Goal: Transaction & Acquisition: Purchase product/service

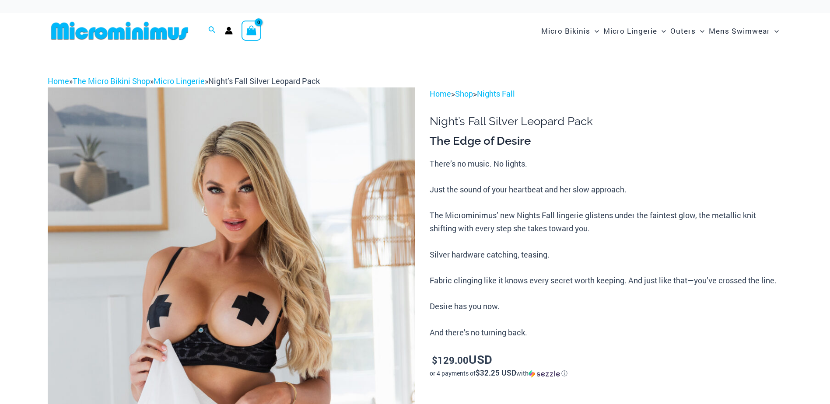
scroll to position [86, 0]
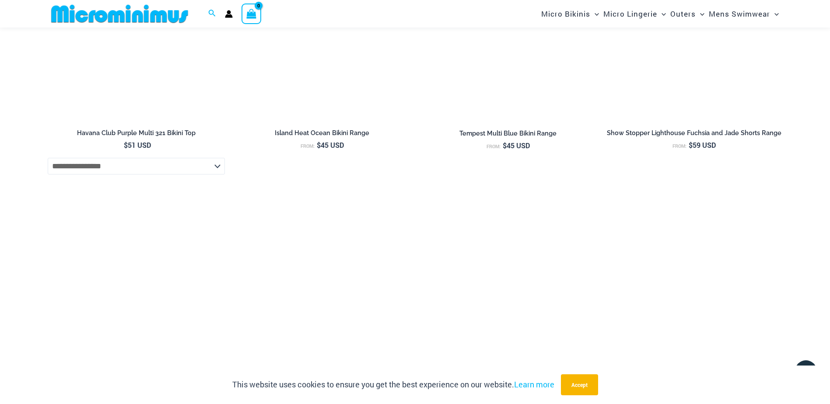
scroll to position [1874, 0]
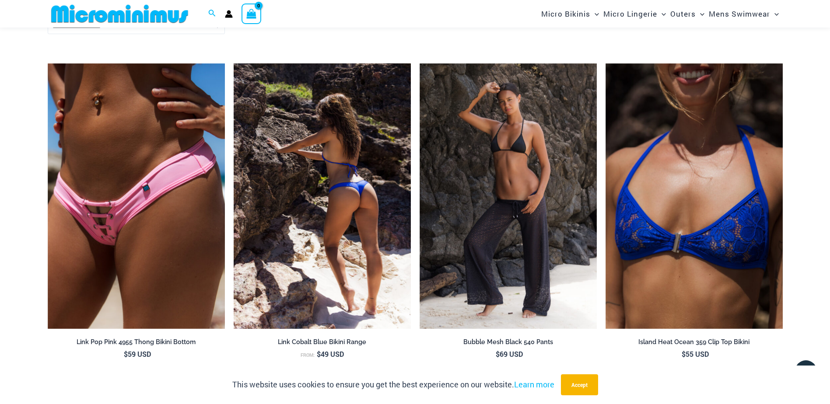
click at [310, 188] on img at bounding box center [322, 196] width 177 height 266
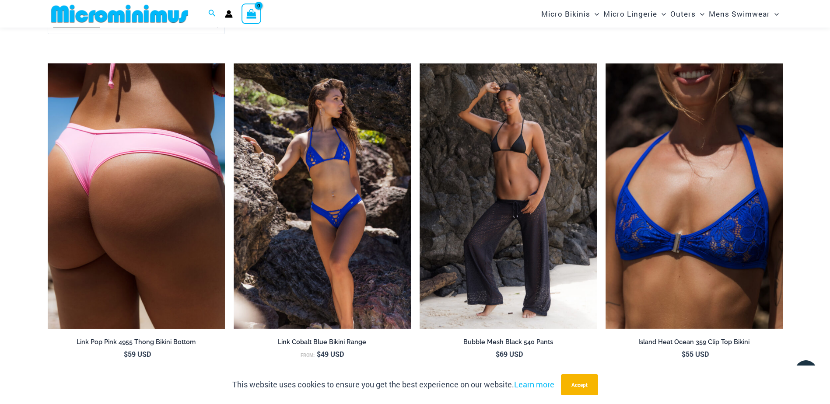
click at [124, 162] on img at bounding box center [136, 196] width 177 height 266
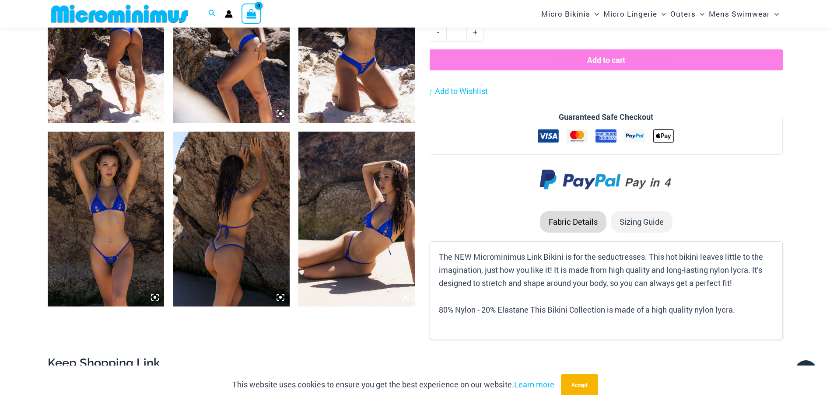
scroll to position [736, 0]
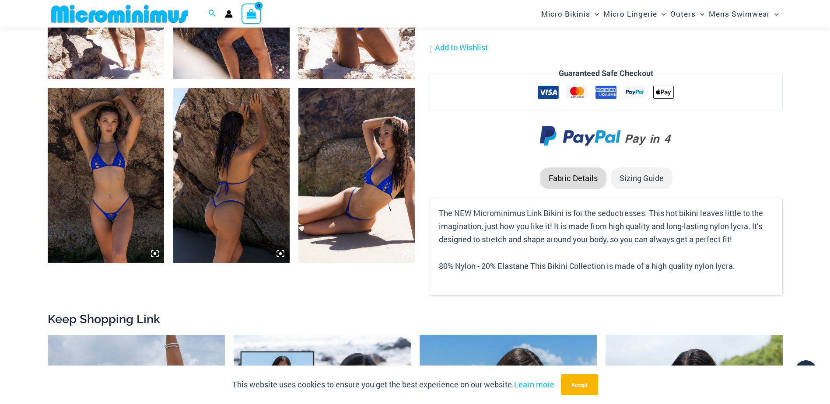
click at [120, 185] on img at bounding box center [106, 175] width 117 height 175
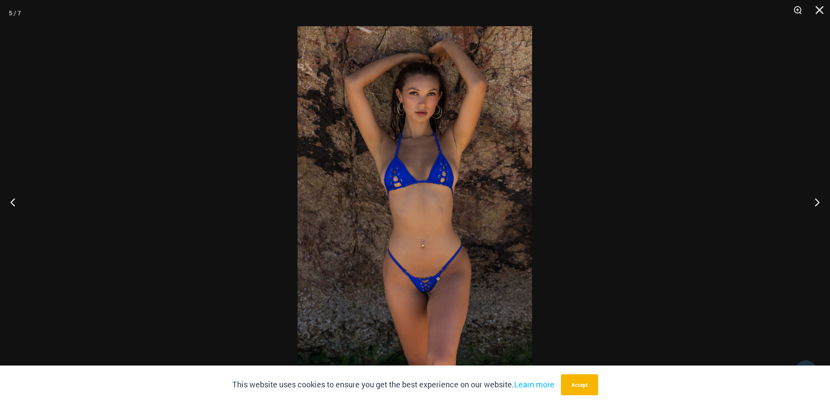
click at [391, 178] on img at bounding box center [415, 202] width 235 height 352
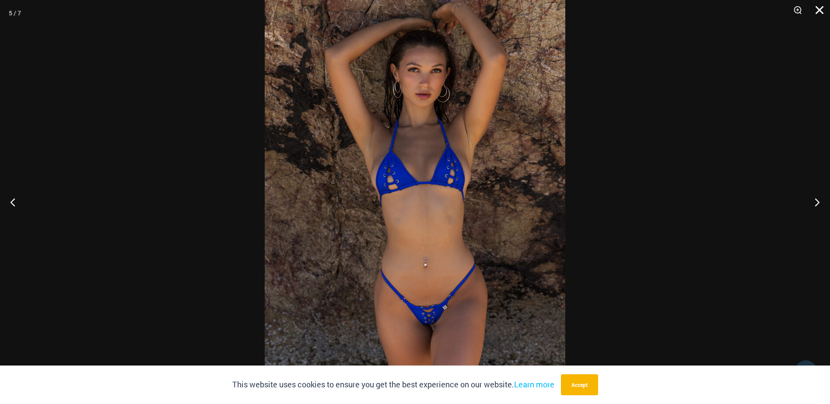
click at [823, 6] on button "Close" at bounding box center [817, 13] width 22 height 26
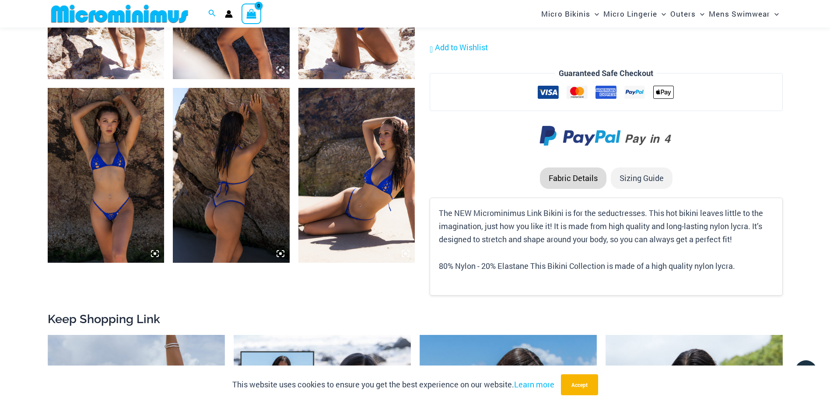
click at [365, 174] on img at bounding box center [357, 175] width 117 height 175
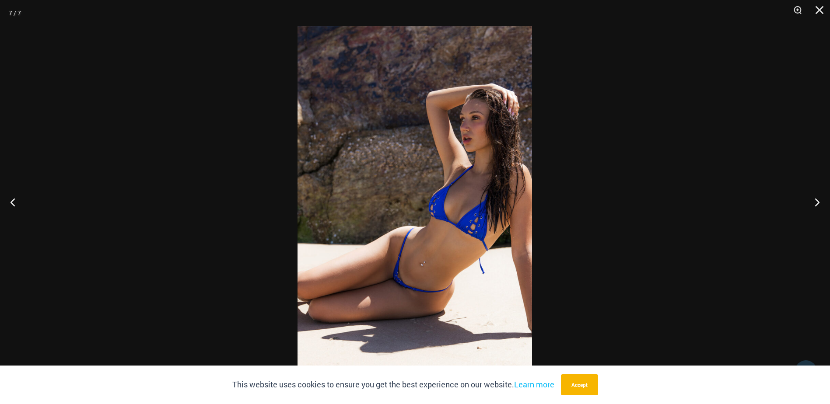
click at [424, 204] on img at bounding box center [415, 202] width 235 height 352
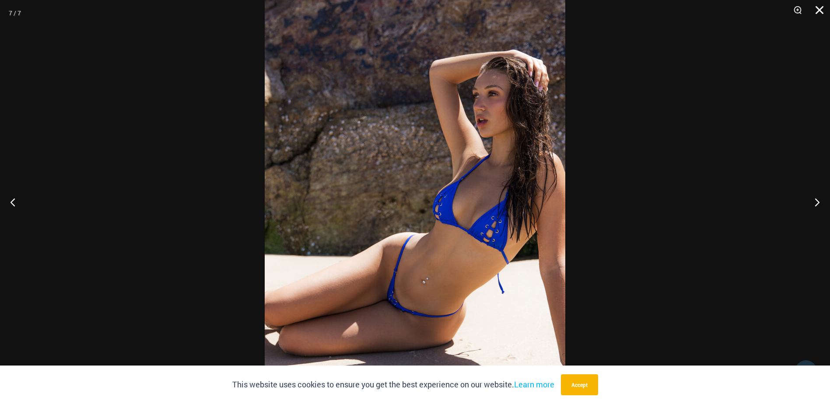
click at [821, 5] on button "Close" at bounding box center [817, 13] width 22 height 26
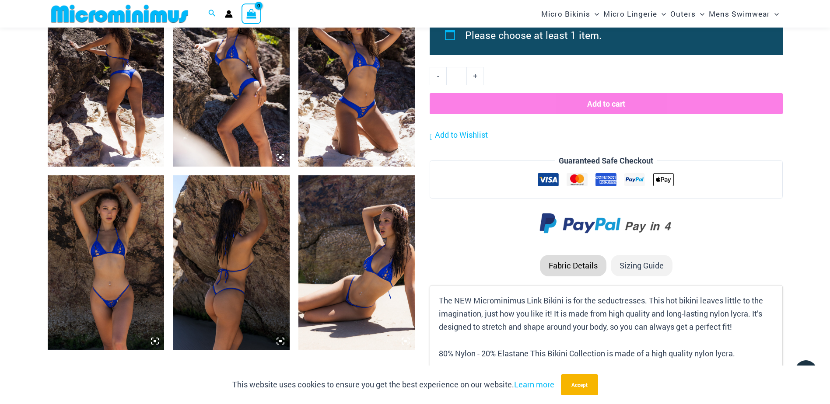
scroll to position [604, 0]
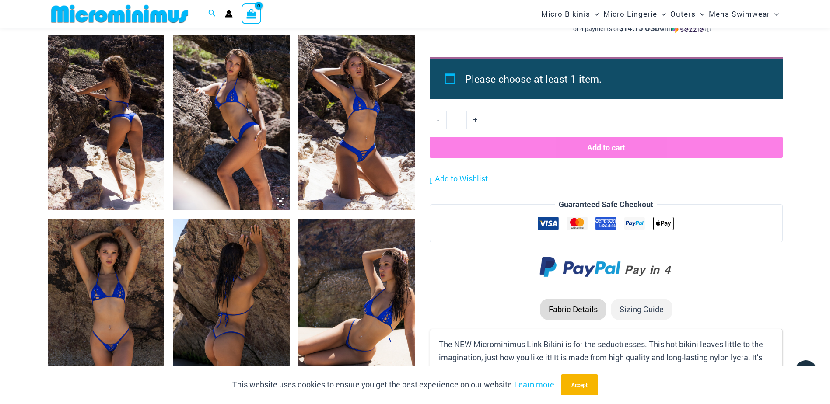
click at [361, 127] on img at bounding box center [357, 122] width 117 height 175
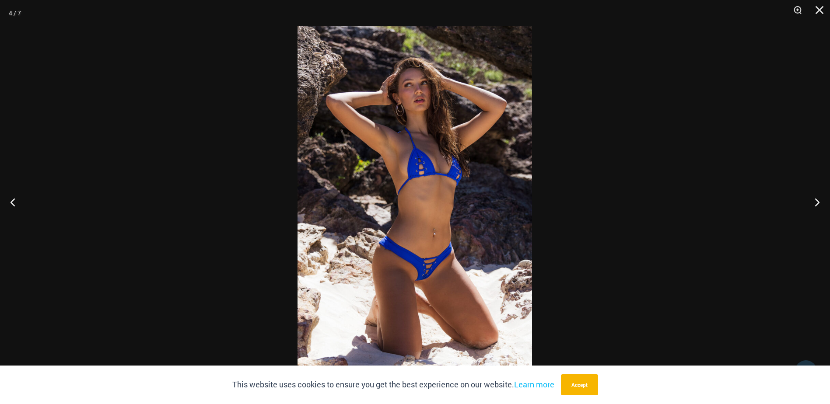
click at [430, 165] on img at bounding box center [415, 202] width 235 height 352
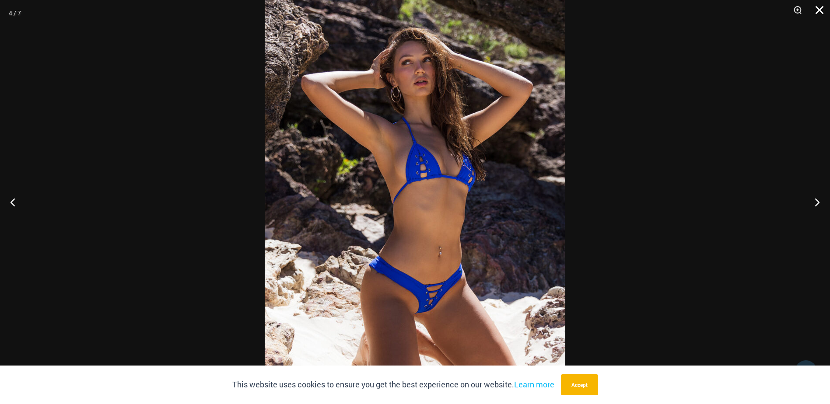
click at [818, 9] on button "Close" at bounding box center [817, 13] width 22 height 26
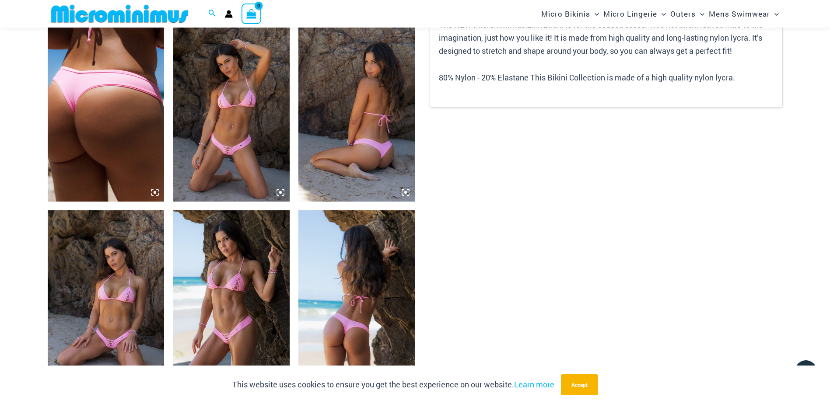
scroll to position [696, 0]
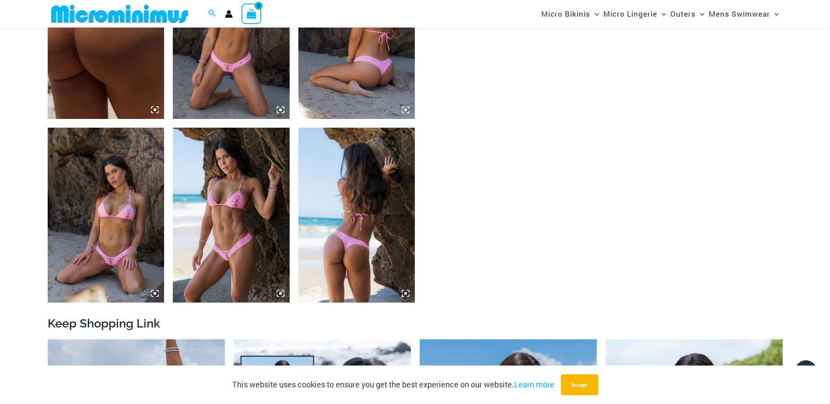
click at [225, 98] on img at bounding box center [231, 31] width 117 height 175
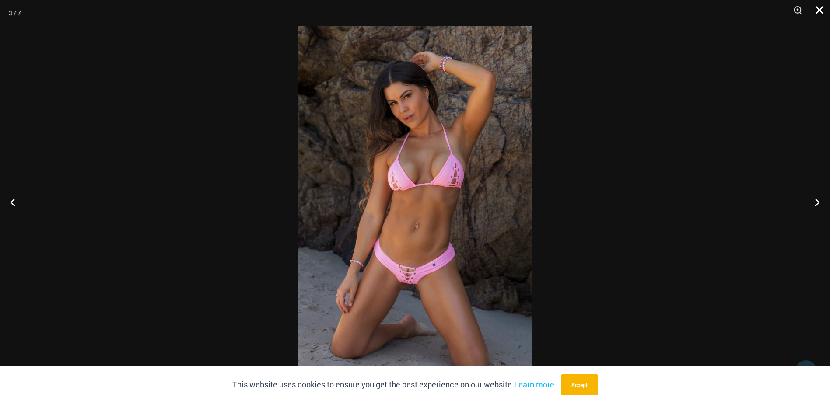
click at [818, 8] on button "Close" at bounding box center [817, 13] width 22 height 26
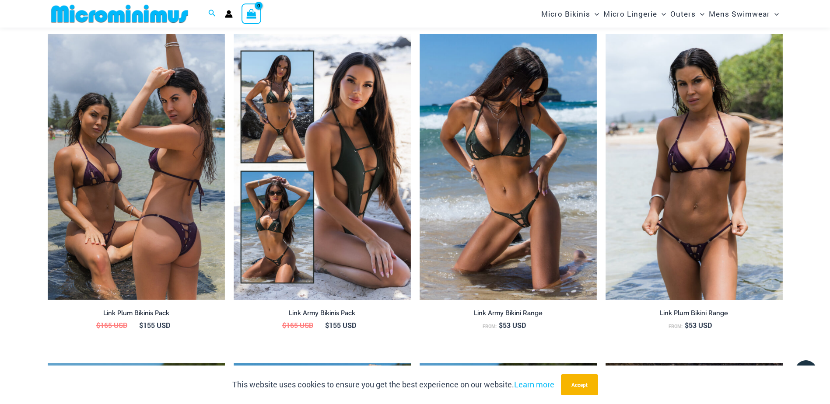
scroll to position [1002, 0]
